Goal: Task Accomplishment & Management: Manage account settings

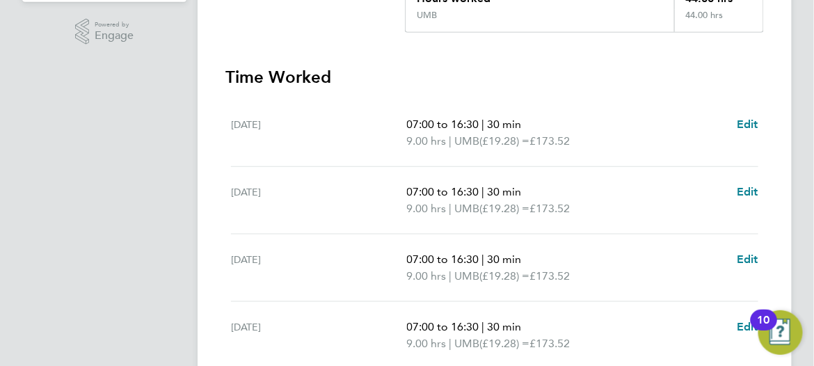
scroll to position [348, 0]
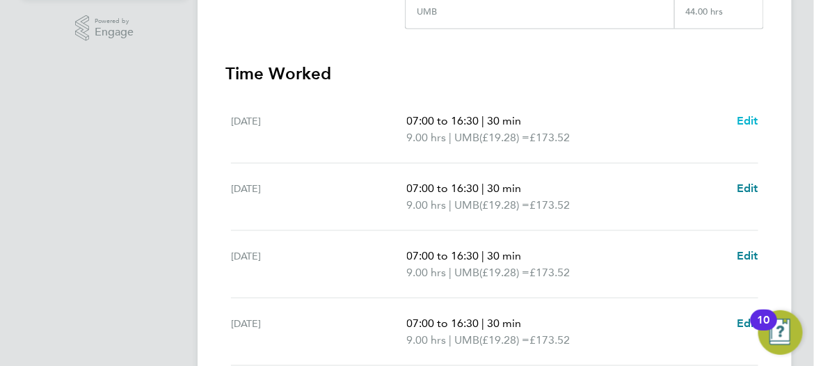
click at [754, 123] on span "Edit" at bounding box center [747, 120] width 22 height 13
select select "30"
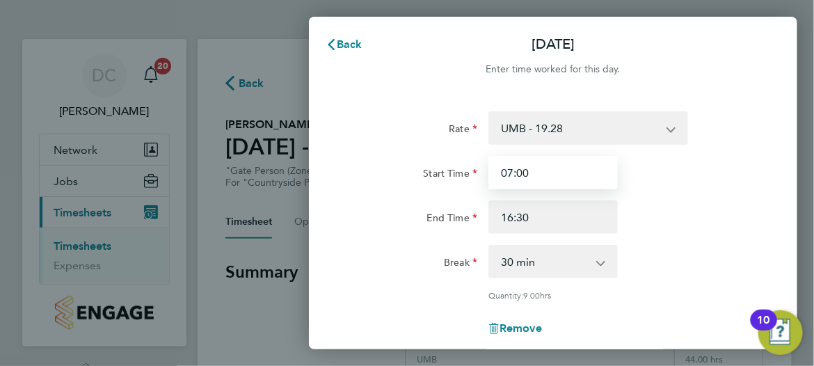
click at [520, 170] on input "07:00" at bounding box center [552, 172] width 129 height 33
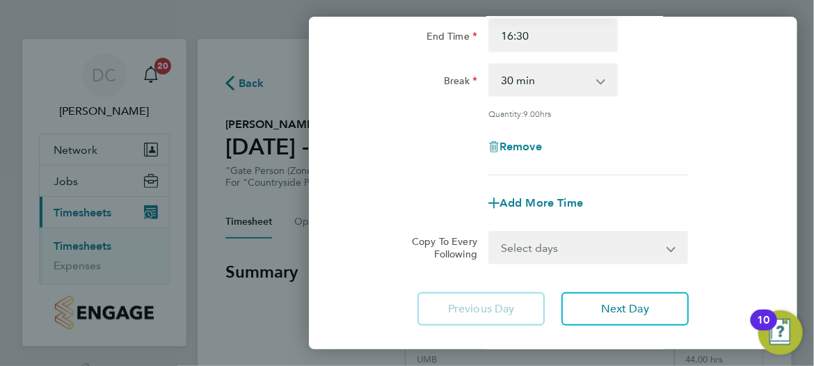
scroll to position [209, 0]
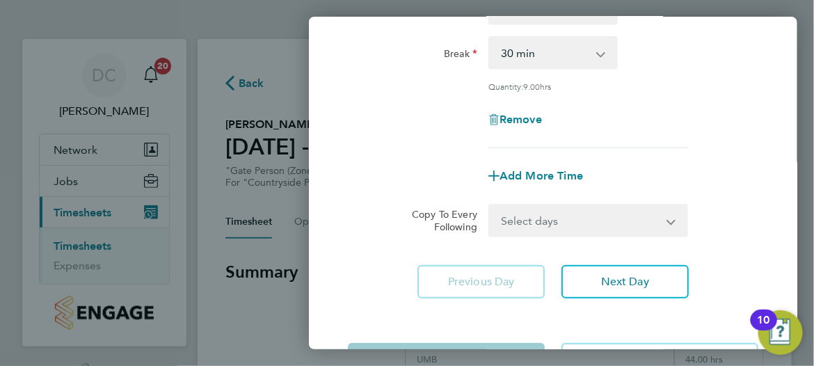
type input "07:30"
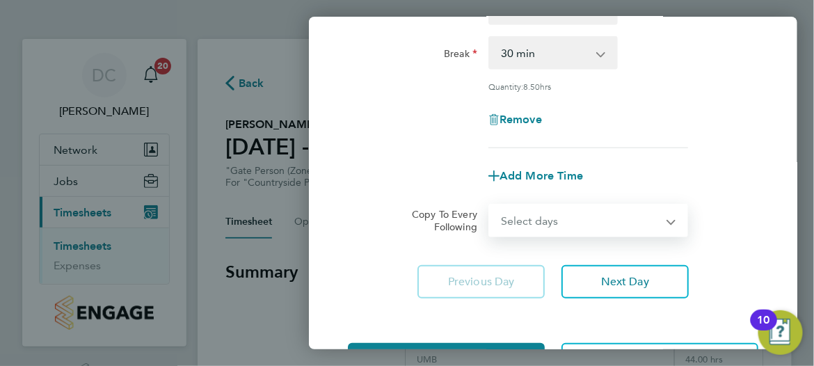
click at [667, 221] on select "Select days Day Weekday (Mon-Fri) Weekend (Sat-Sun) Tuesday Wednesday Thursday …" at bounding box center [580, 220] width 181 height 31
select select "WEEKDAY"
click at [490, 205] on select "Select days Day Weekday (Mon-Fri) Weekend (Sat-Sun) Tuesday Wednesday Thursday …" at bounding box center [580, 220] width 181 height 31
select select "2025-08-24"
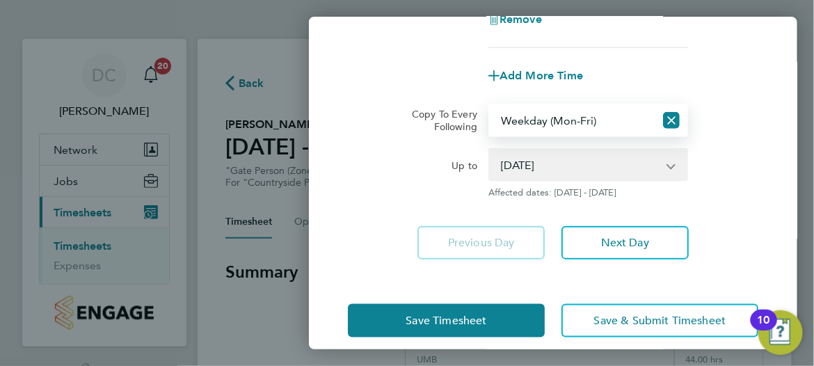
scroll to position [323, 0]
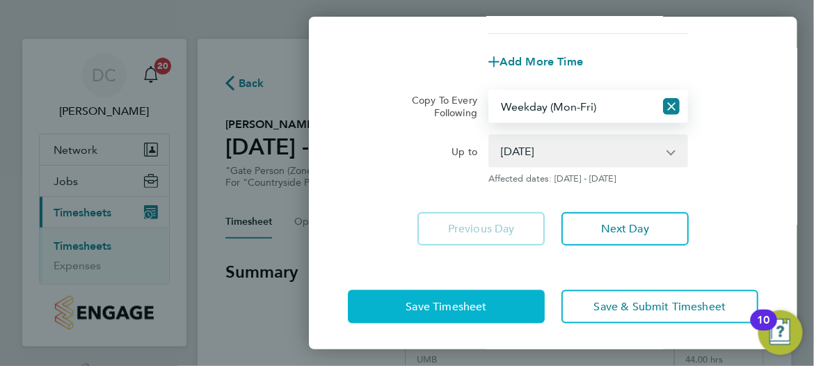
click at [520, 301] on button "Save Timesheet" at bounding box center [446, 306] width 197 height 33
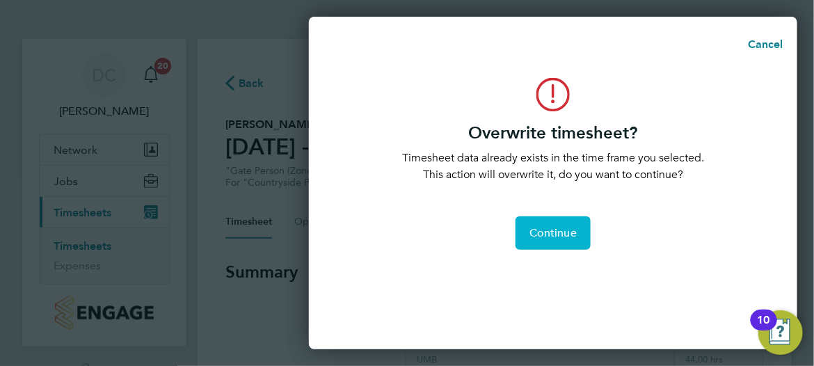
click at [558, 240] on button "Continue" at bounding box center [552, 232] width 75 height 33
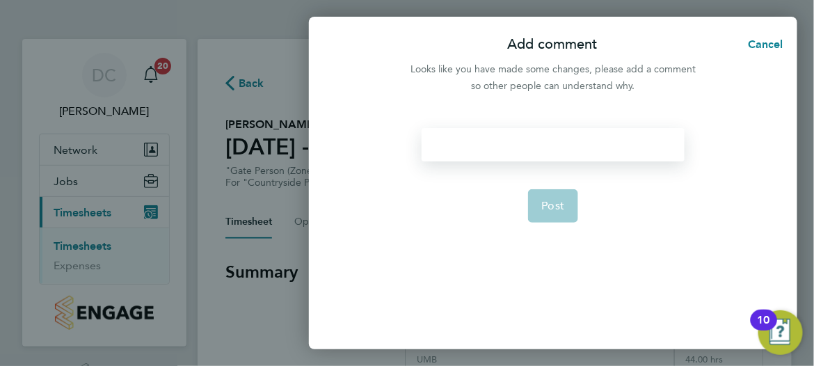
click at [453, 149] on div at bounding box center [552, 144] width 262 height 33
click at [458, 145] on div at bounding box center [552, 144] width 262 height 33
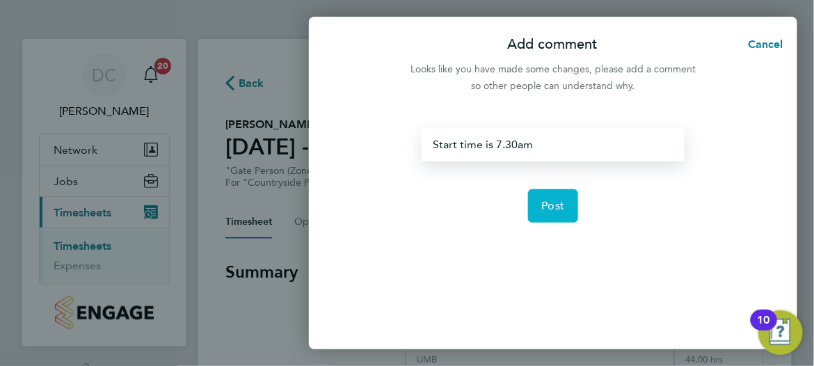
click at [558, 208] on span "Post" at bounding box center [553, 206] width 23 height 14
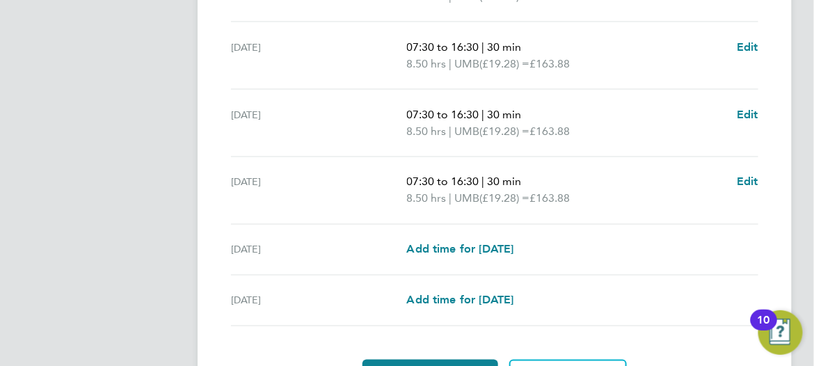
scroll to position [626, 0]
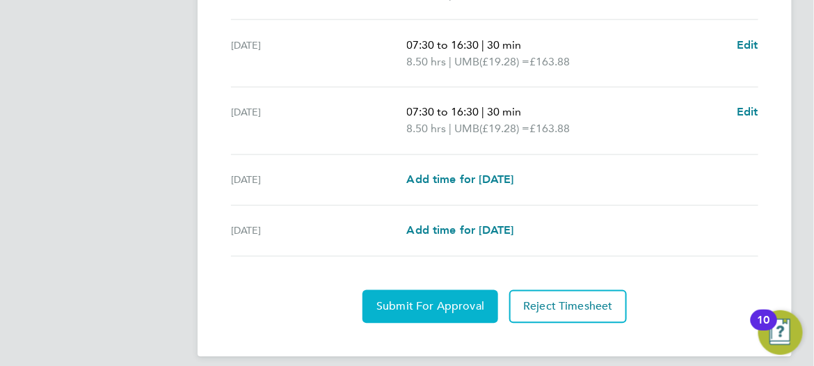
click at [430, 305] on span "Submit For Approval" at bounding box center [430, 307] width 108 height 14
click at [430, 305] on span "Approve Timesheet" at bounding box center [430, 307] width 102 height 14
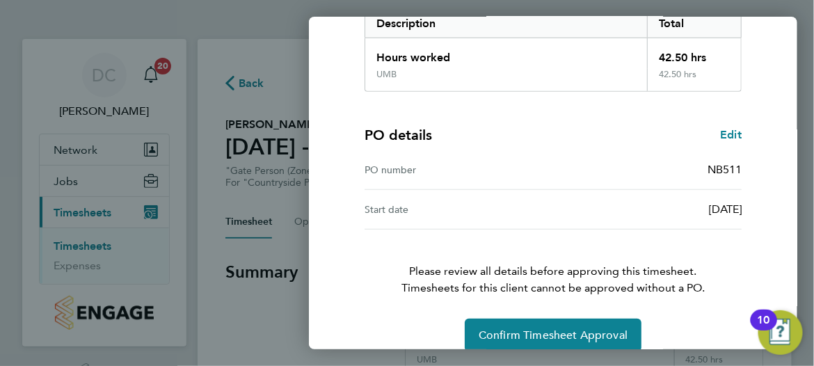
scroll to position [259, 0]
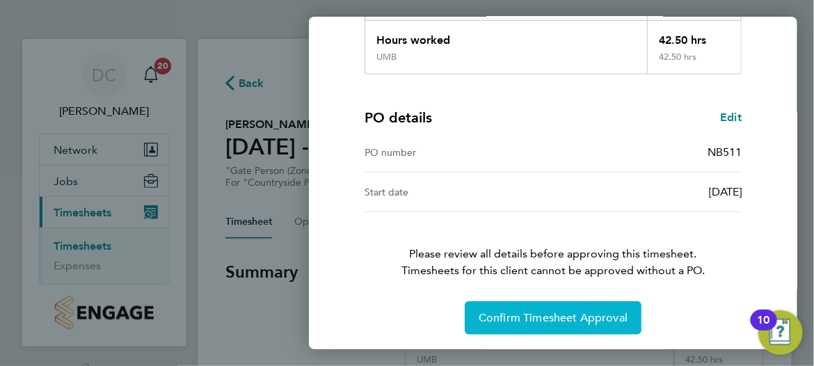
click at [573, 321] on span "Confirm Timesheet Approval" at bounding box center [552, 318] width 149 height 14
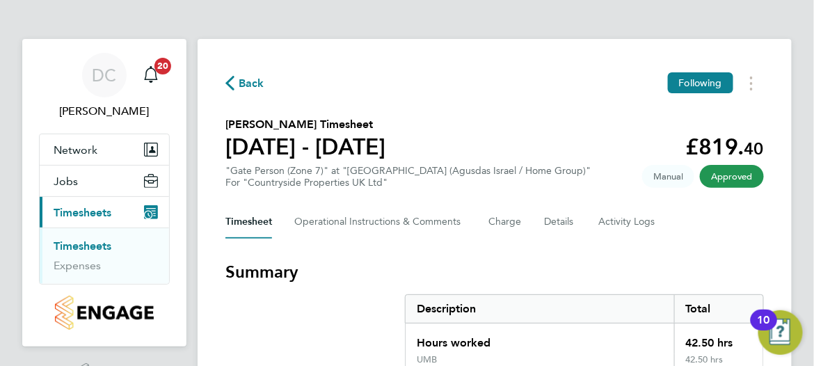
click at [88, 243] on link "Timesheets" at bounding box center [83, 245] width 58 height 13
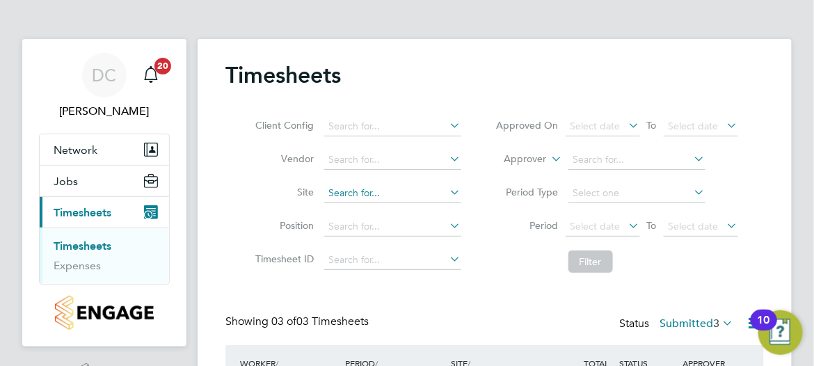
click at [348, 184] on input at bounding box center [392, 193] width 137 height 19
click at [372, 248] on li "[GEOGRAPHIC_DATA] (Agusdas Israel / Home Group)" at bounding box center [431, 248] width 217 height 19
type input "[GEOGRAPHIC_DATA] (Agusdas Israel / Home Group)"
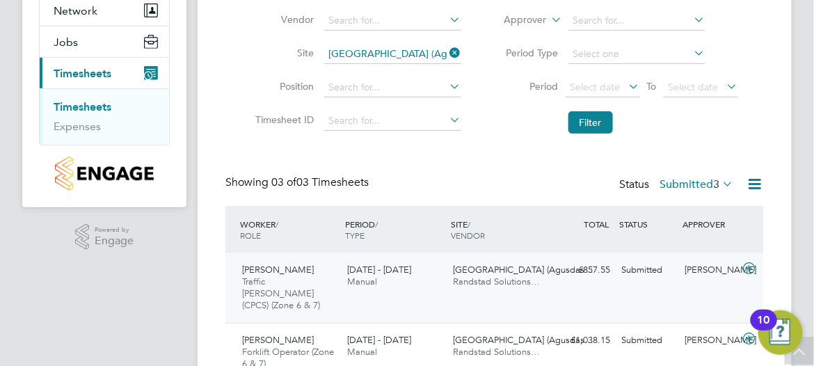
scroll to position [209, 0]
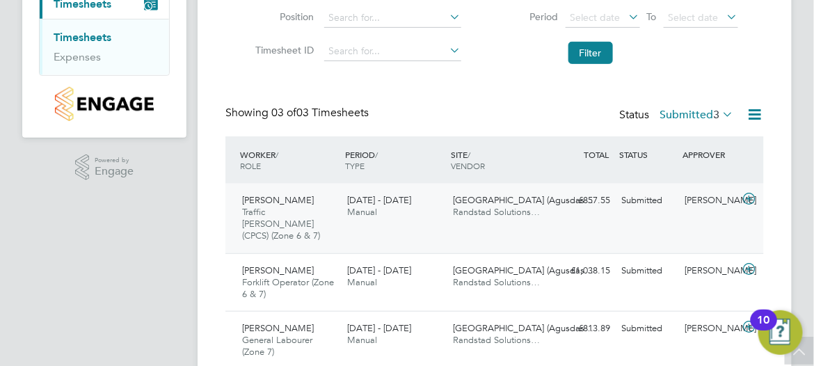
click at [747, 197] on icon at bounding box center [749, 198] width 17 height 11
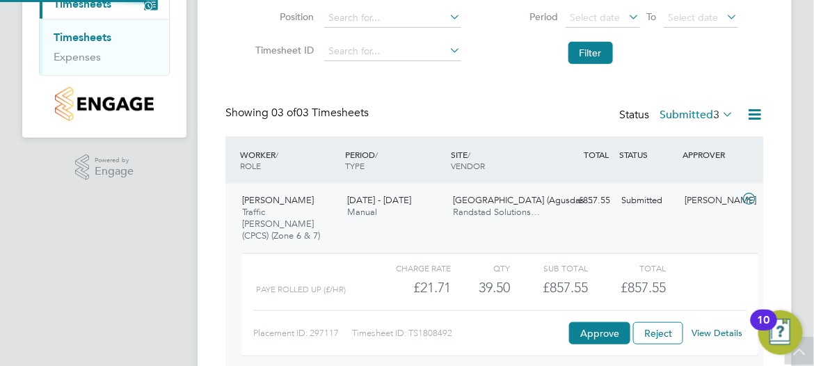
scroll to position [24, 118]
click at [605, 322] on button "Approve" at bounding box center [599, 333] width 61 height 22
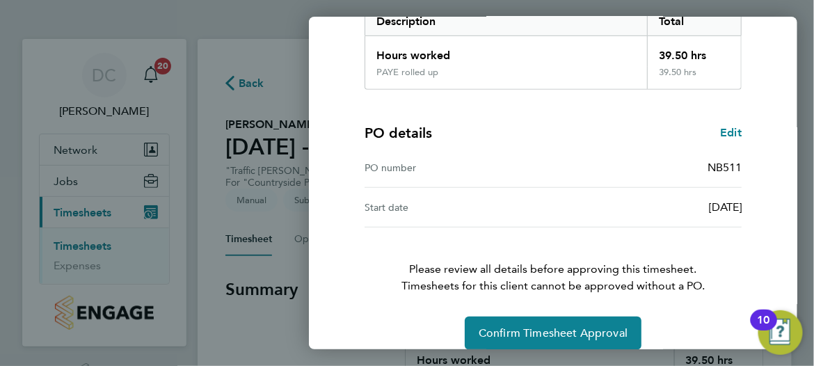
scroll to position [259, 0]
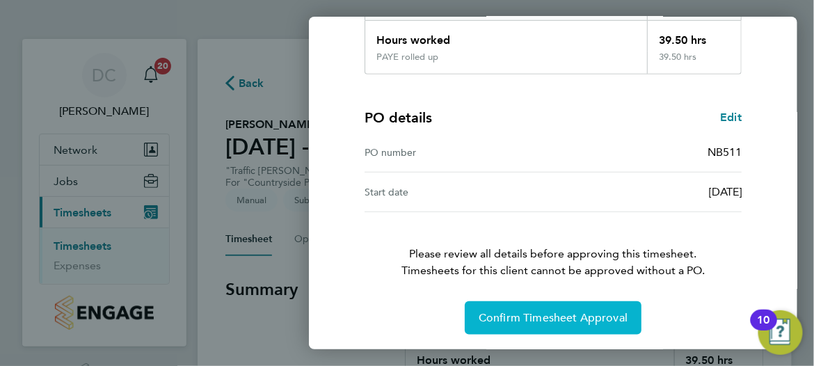
drag, startPoint x: 582, startPoint y: 305, endPoint x: 587, endPoint y: 299, distance: 7.9
click at [585, 302] on button "Confirm Timesheet Approval" at bounding box center [552, 317] width 177 height 33
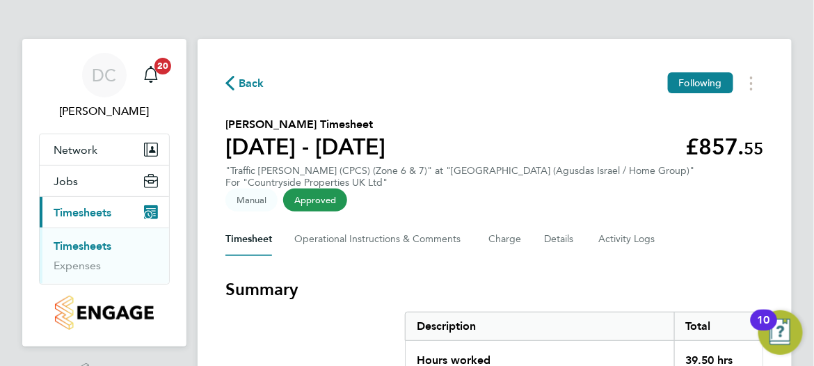
click at [91, 245] on link "Timesheets" at bounding box center [83, 245] width 58 height 13
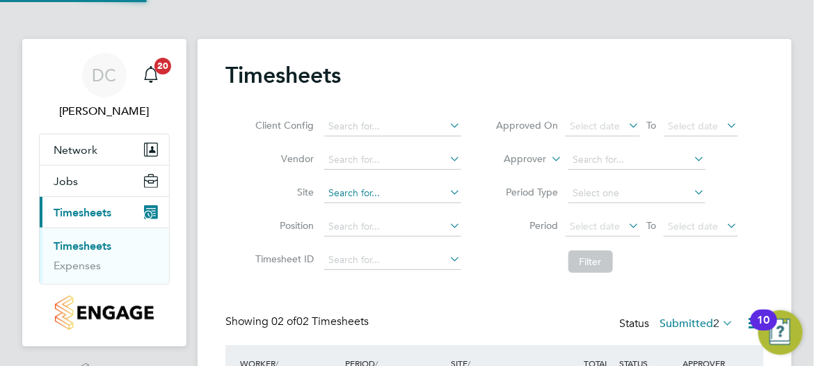
scroll to position [35, 104]
click at [412, 197] on input at bounding box center [392, 193] width 137 height 19
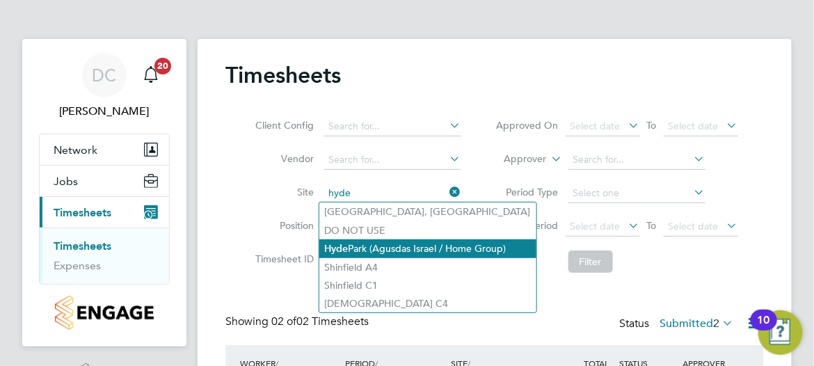
click at [371, 251] on li "[GEOGRAPHIC_DATA] (Agusdas Israel / Home Group)" at bounding box center [427, 248] width 217 height 19
type input "[GEOGRAPHIC_DATA] (Agusdas Israel / Home Group)"
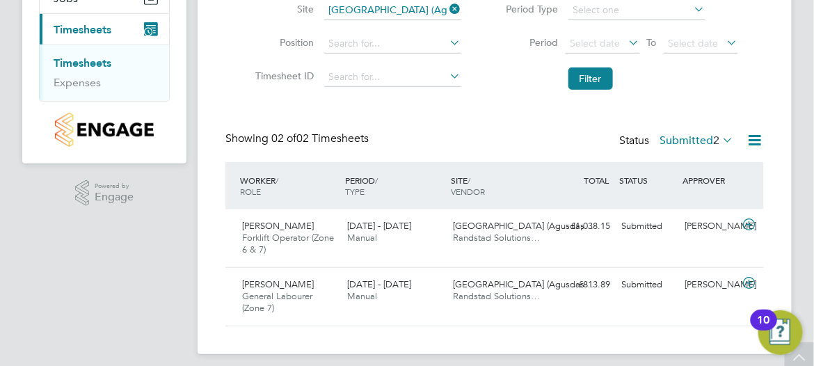
scroll to position [191, 0]
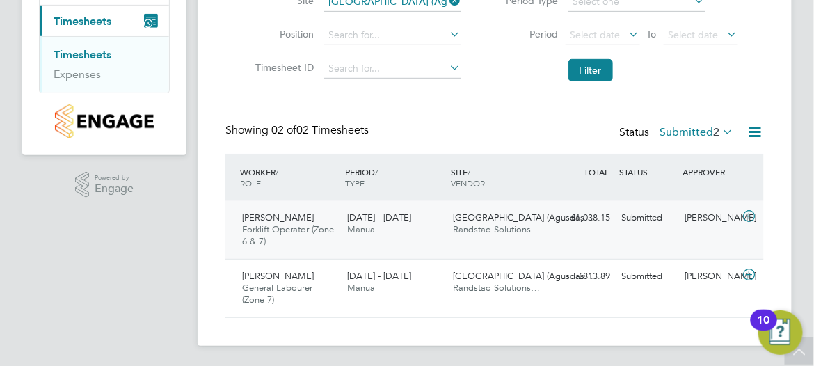
click at [272, 225] on div "[PERSON_NAME] Forklift Operator (Zone 6 & 7) [DATE] - [DATE]" at bounding box center [289, 230] width 106 height 47
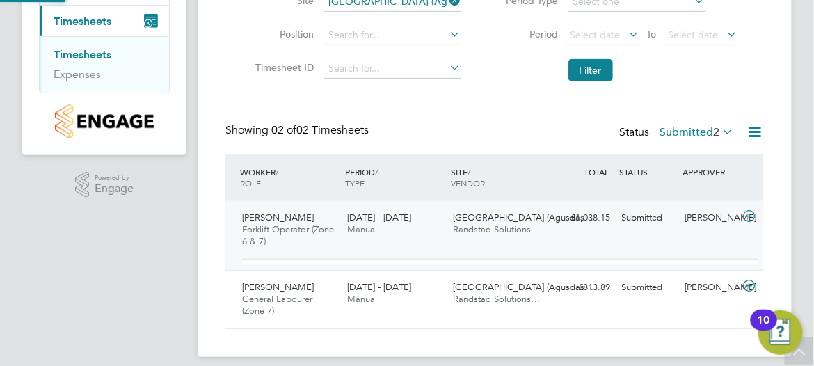
scroll to position [35, 104]
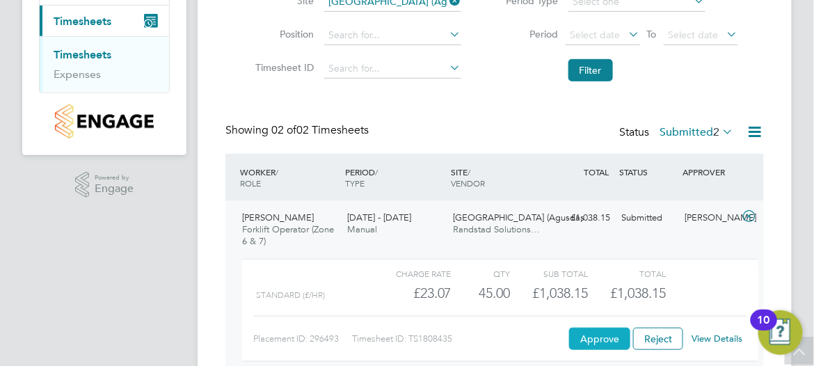
click at [601, 333] on button "Approve" at bounding box center [599, 339] width 61 height 22
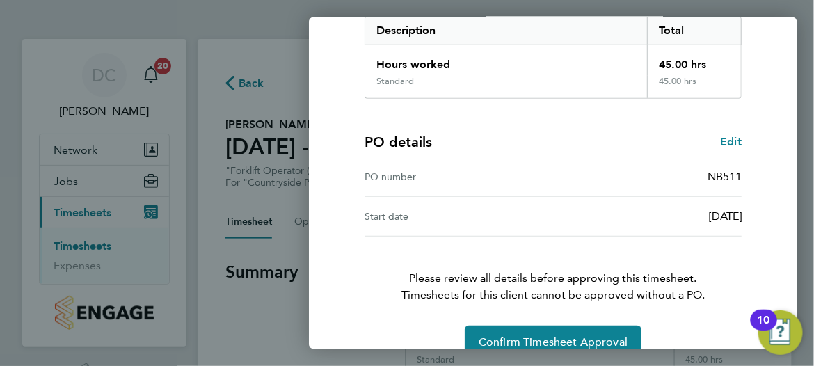
scroll to position [259, 0]
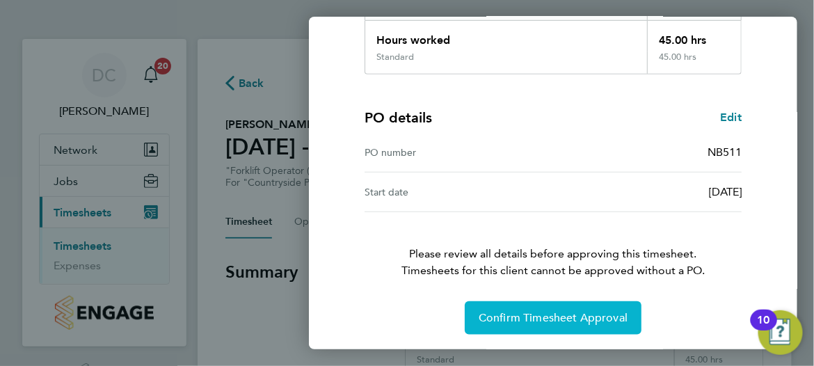
click at [546, 315] on span "Confirm Timesheet Approval" at bounding box center [552, 318] width 149 height 14
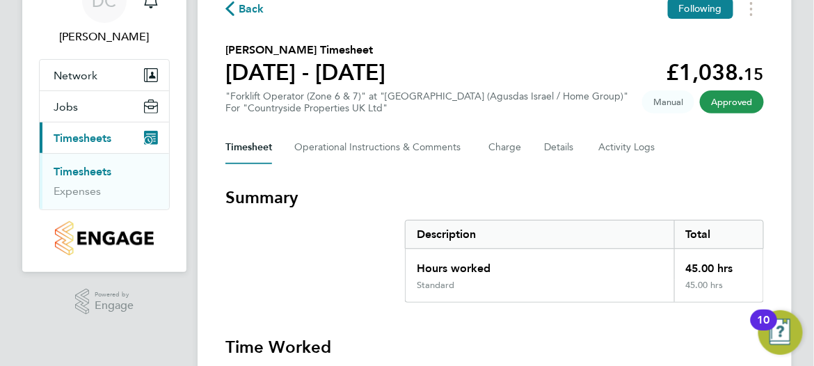
scroll to position [139, 0]
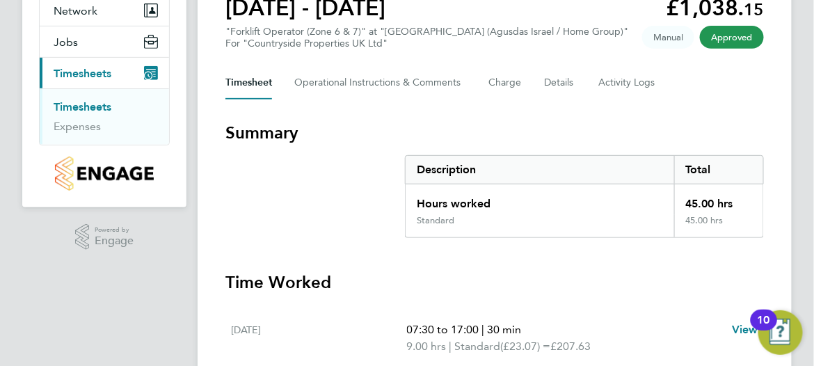
click at [80, 103] on link "Timesheets" at bounding box center [83, 106] width 58 height 13
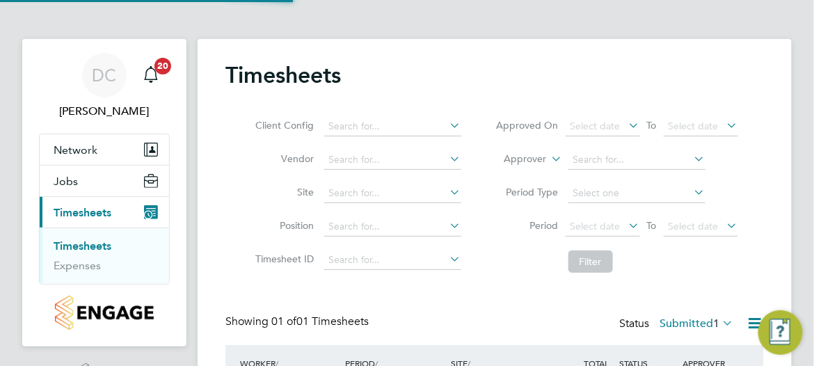
scroll to position [35, 102]
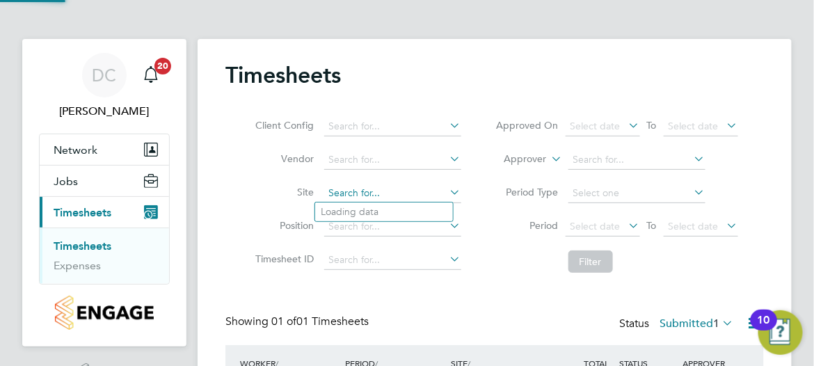
click at [359, 188] on input at bounding box center [392, 193] width 137 height 19
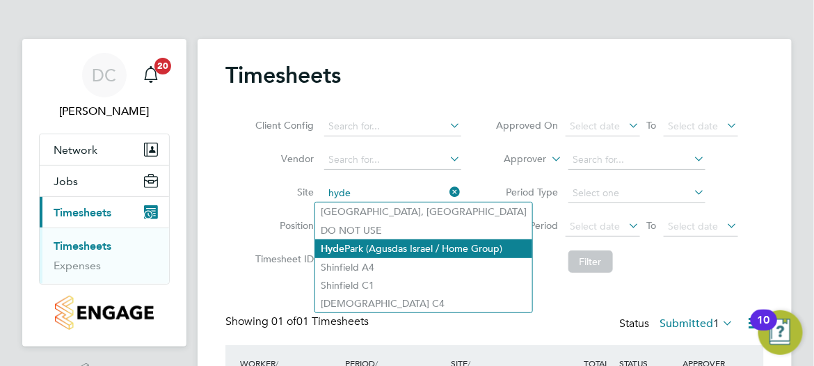
click at [364, 248] on li "[GEOGRAPHIC_DATA] (Agusdas Israel / Home Group)" at bounding box center [423, 248] width 217 height 19
type input "[GEOGRAPHIC_DATA] (Agusdas Israel / Home Group)"
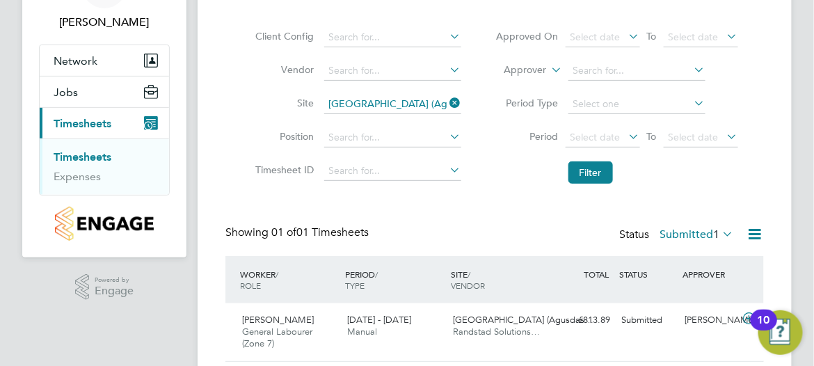
scroll to position [134, 0]
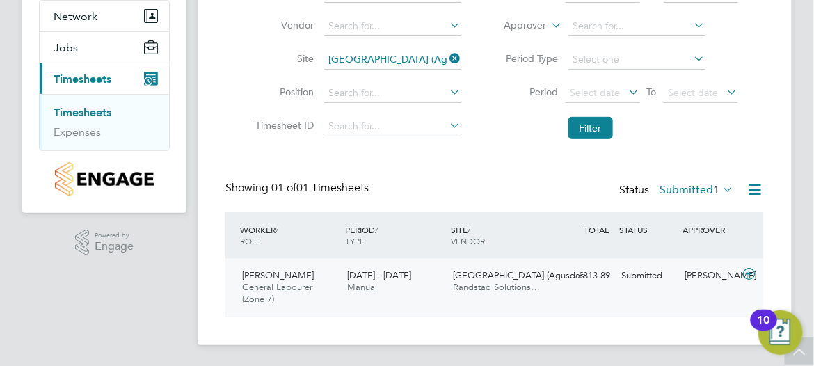
click at [284, 276] on span "[PERSON_NAME]" at bounding box center [278, 275] width 72 height 12
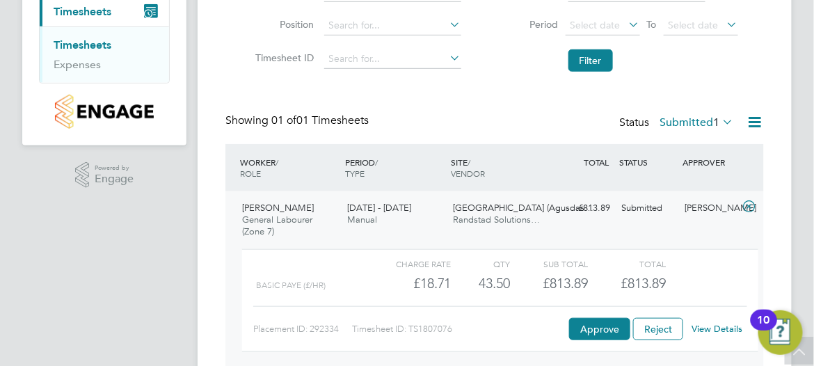
scroll to position [203, 0]
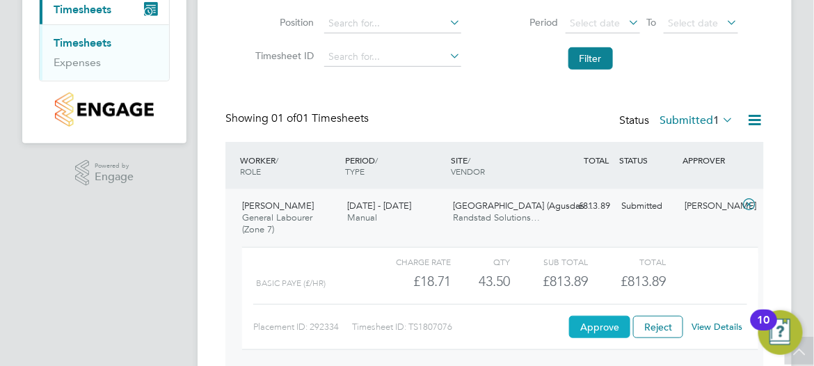
click at [603, 321] on button "Approve" at bounding box center [599, 327] width 61 height 22
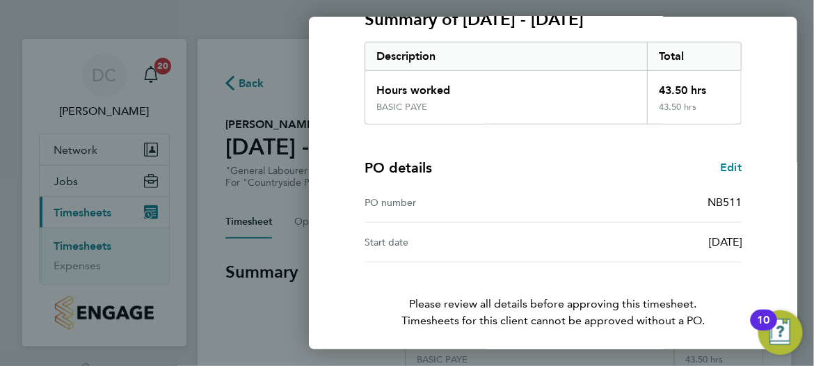
scroll to position [259, 0]
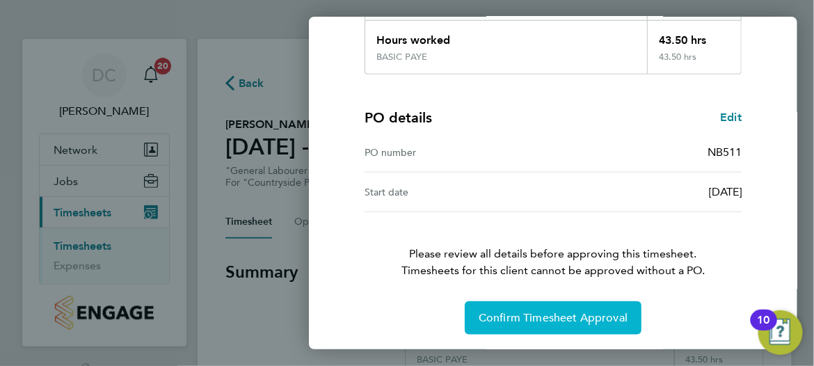
click at [560, 321] on span "Confirm Timesheet Approval" at bounding box center [552, 318] width 149 height 14
